Goal: Obtain resource: Obtain resource

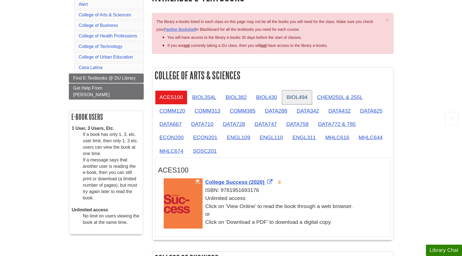
scroll to position [83, 0]
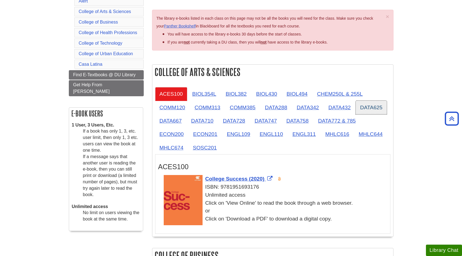
click at [374, 109] on link "DATA625" at bounding box center [371, 108] width 31 height 14
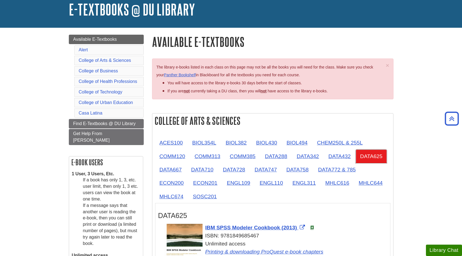
scroll to position [0, 0]
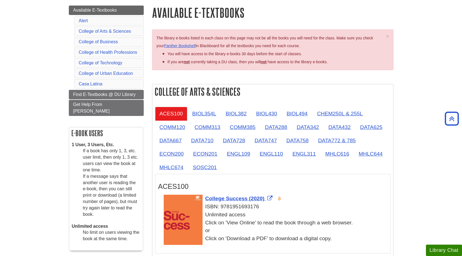
scroll to position [55, 0]
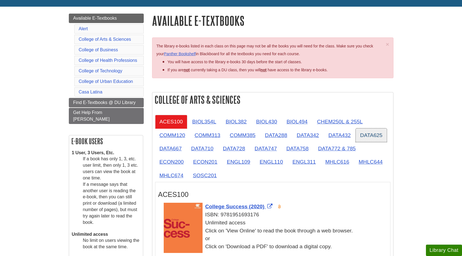
click at [362, 136] on link "DATA625" at bounding box center [371, 135] width 31 height 14
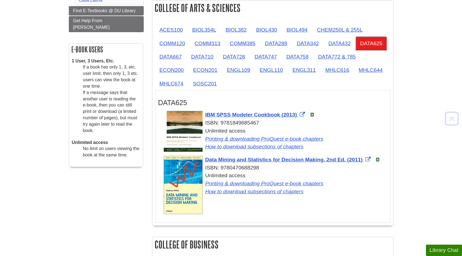
scroll to position [166, 0]
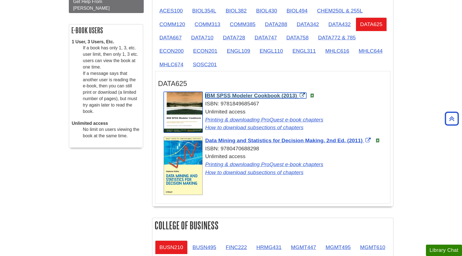
click at [187, 105] on img "Link opens in new window" at bounding box center [183, 112] width 39 height 41
